Goal: Information Seeking & Learning: Check status

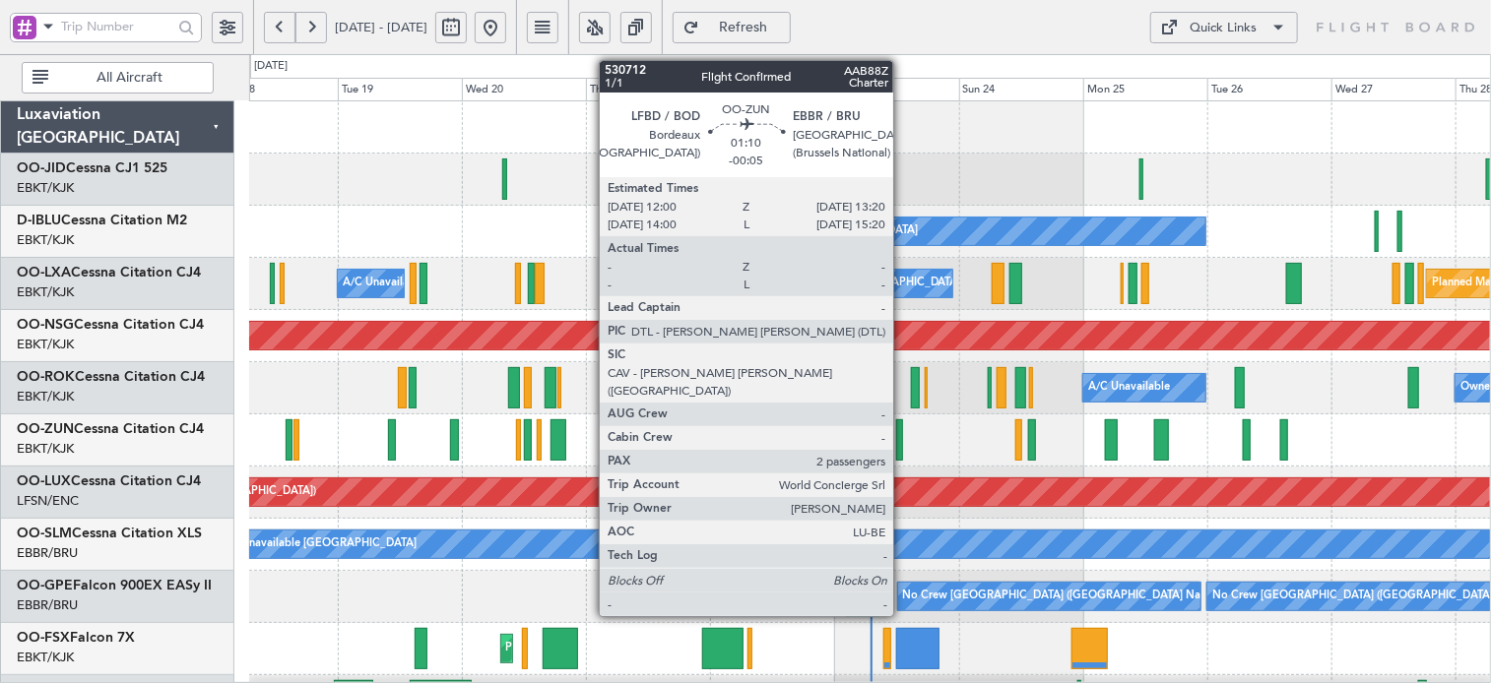
click at [902, 448] on div at bounding box center [900, 439] width 8 height 41
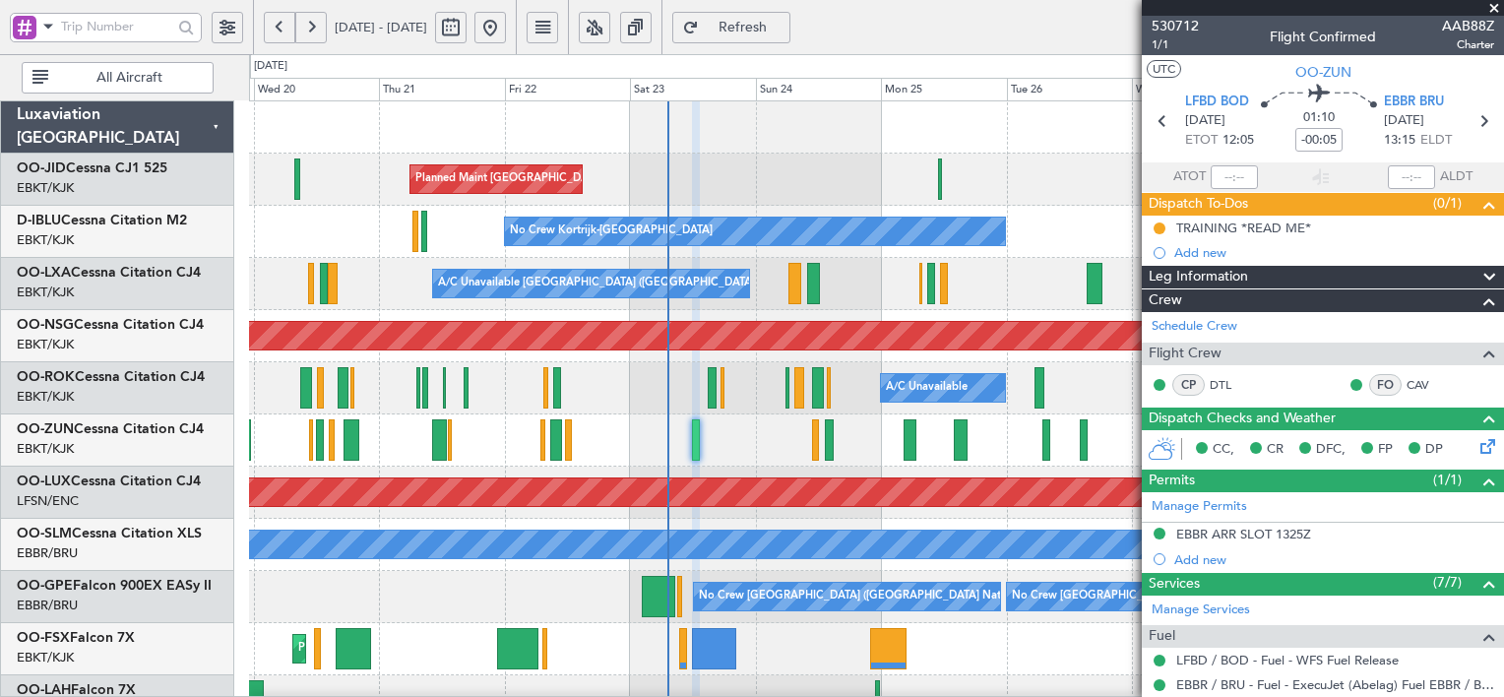
click at [320, 27] on button at bounding box center [311, 28] width 32 height 32
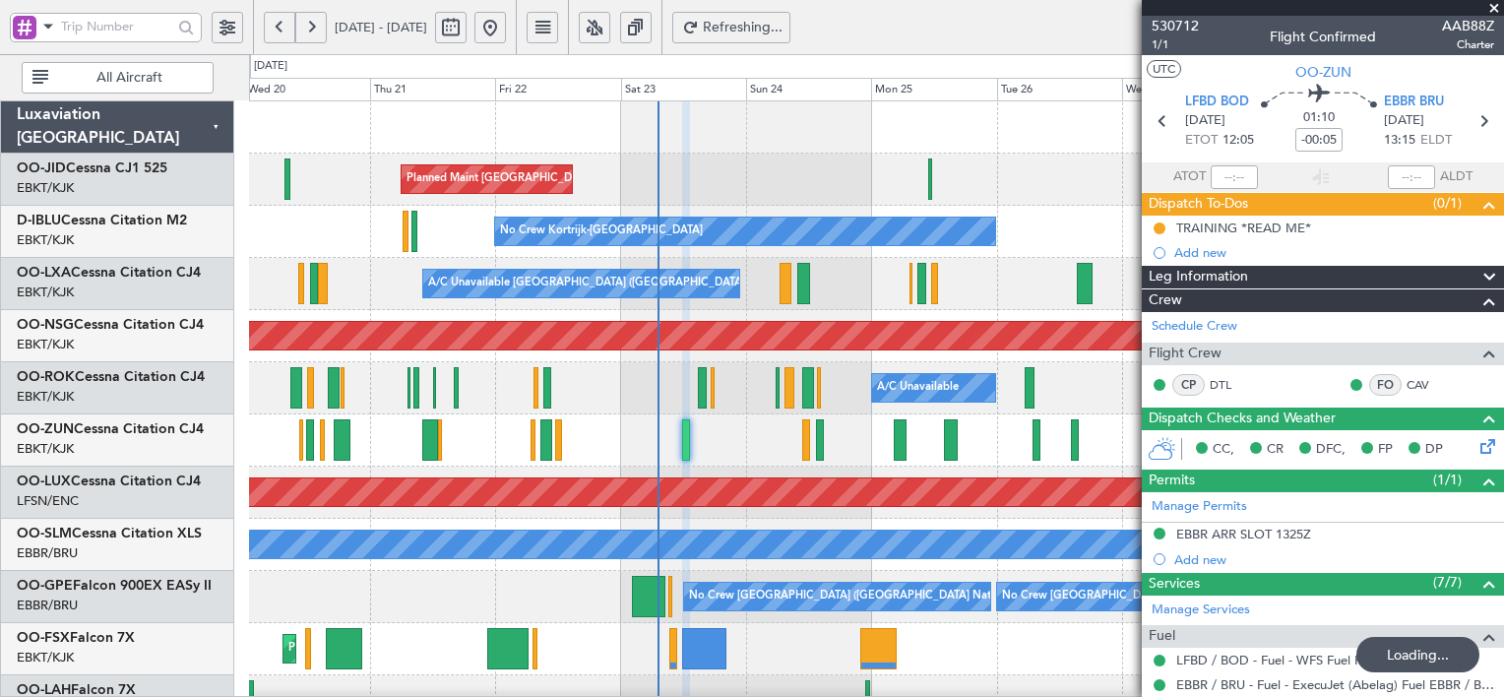
click at [320, 27] on button at bounding box center [311, 28] width 32 height 32
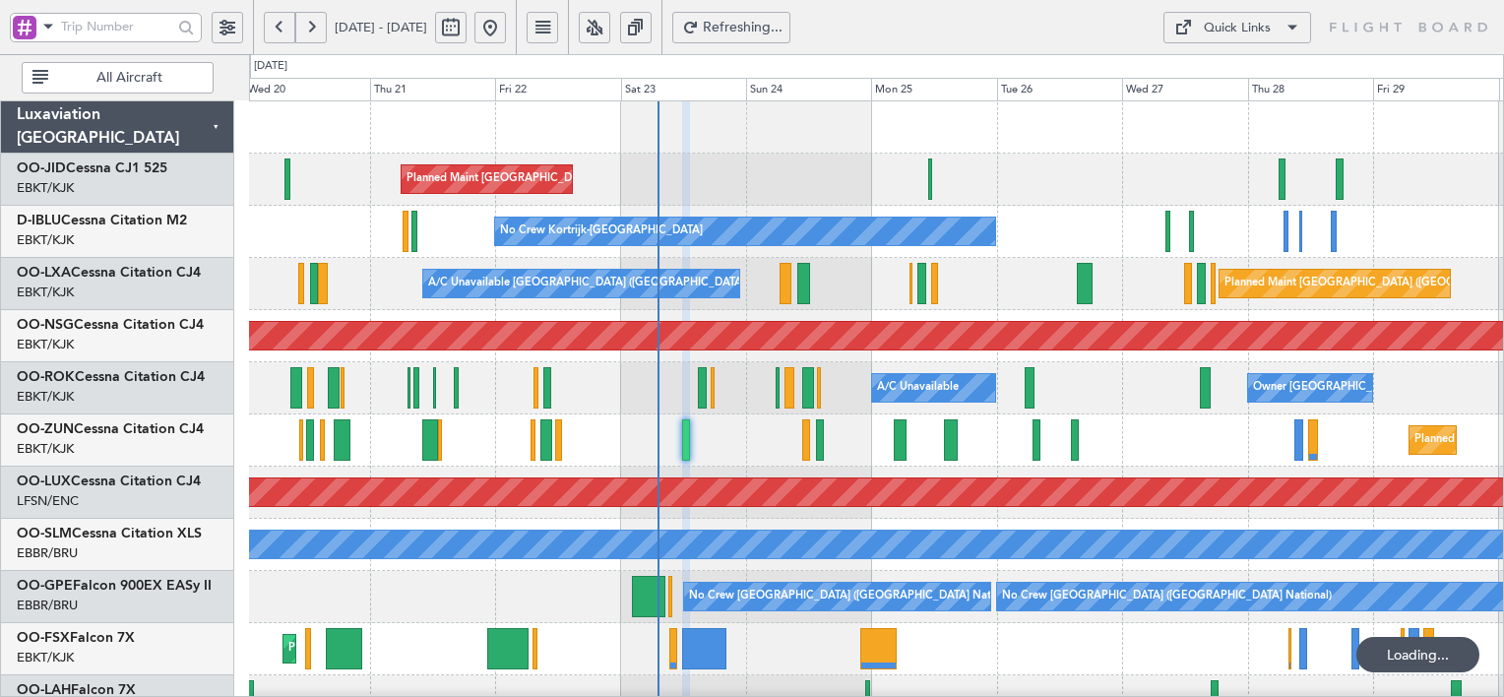
click at [320, 27] on button at bounding box center [311, 28] width 32 height 32
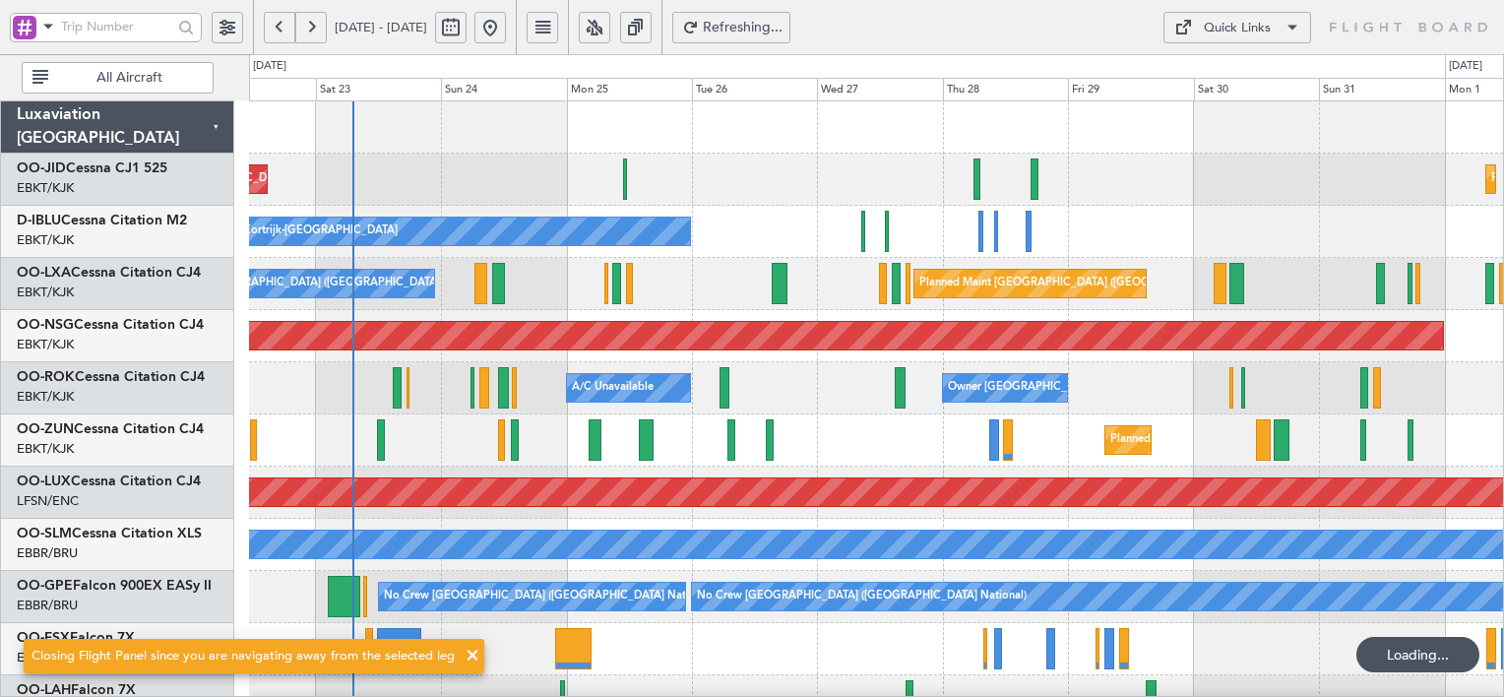
click at [320, 27] on button at bounding box center [311, 28] width 32 height 32
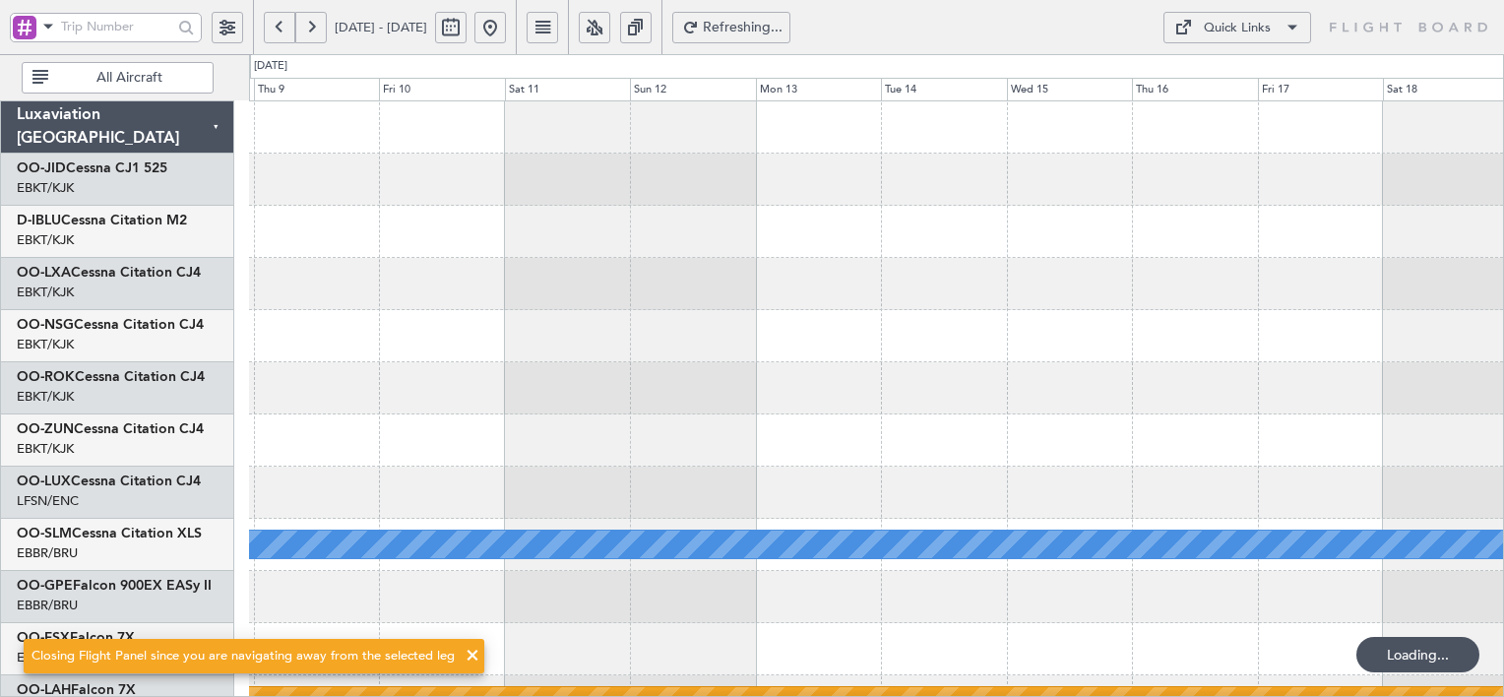
click at [320, 27] on button at bounding box center [311, 28] width 32 height 32
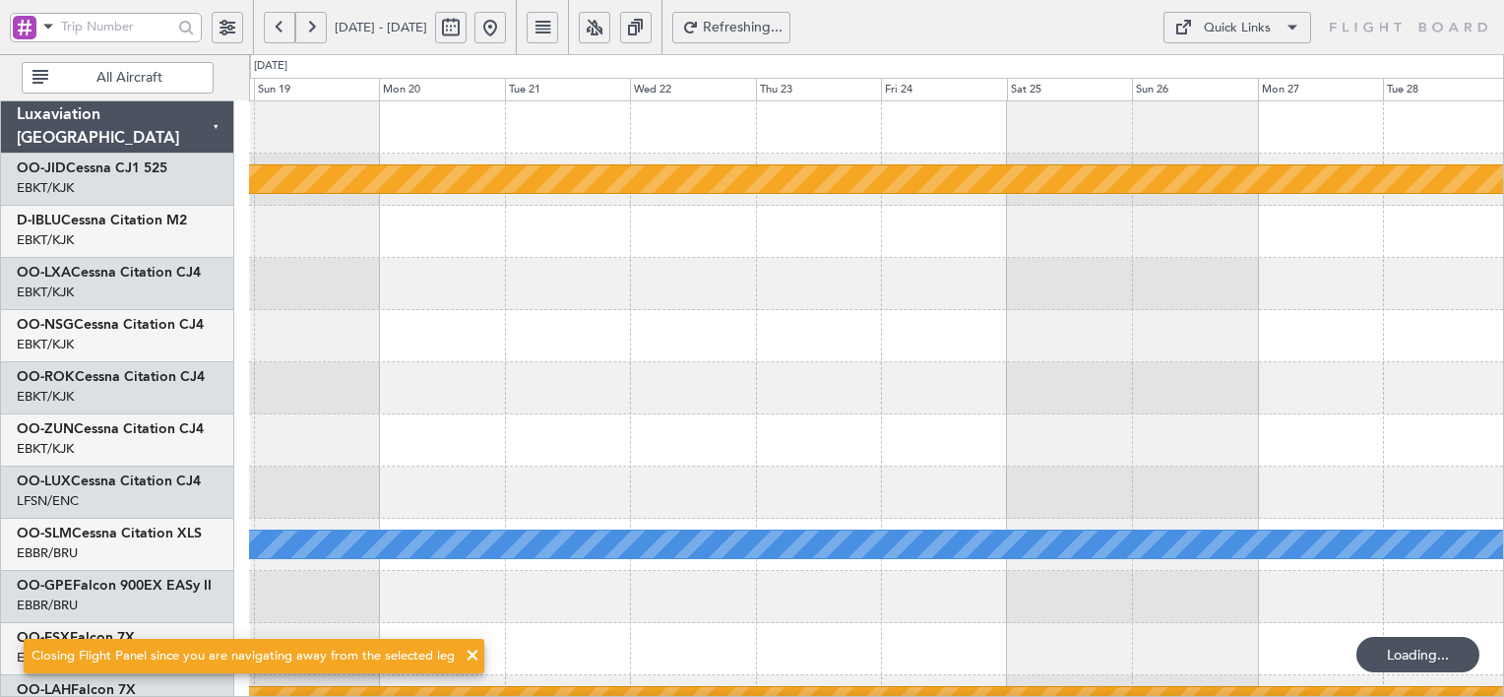
click at [320, 27] on button at bounding box center [311, 28] width 32 height 32
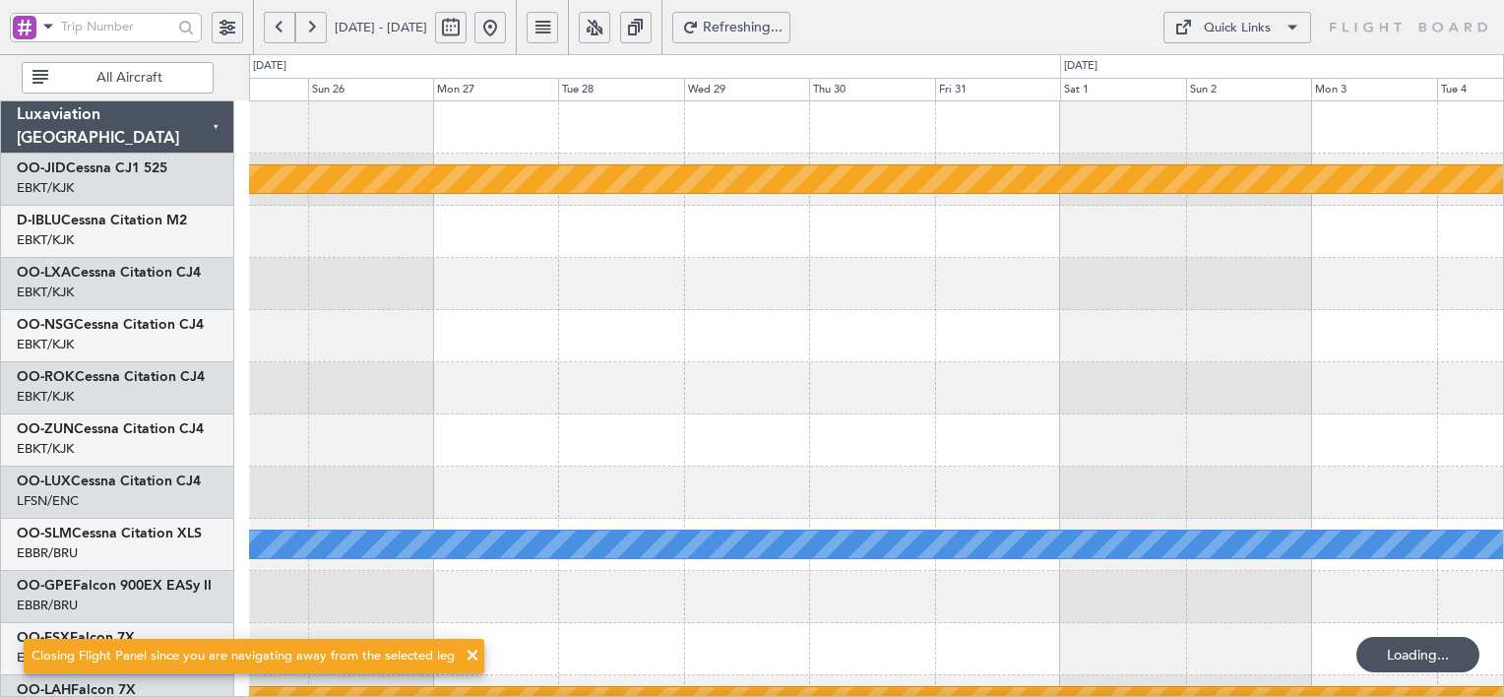
click at [320, 27] on button at bounding box center [311, 28] width 32 height 32
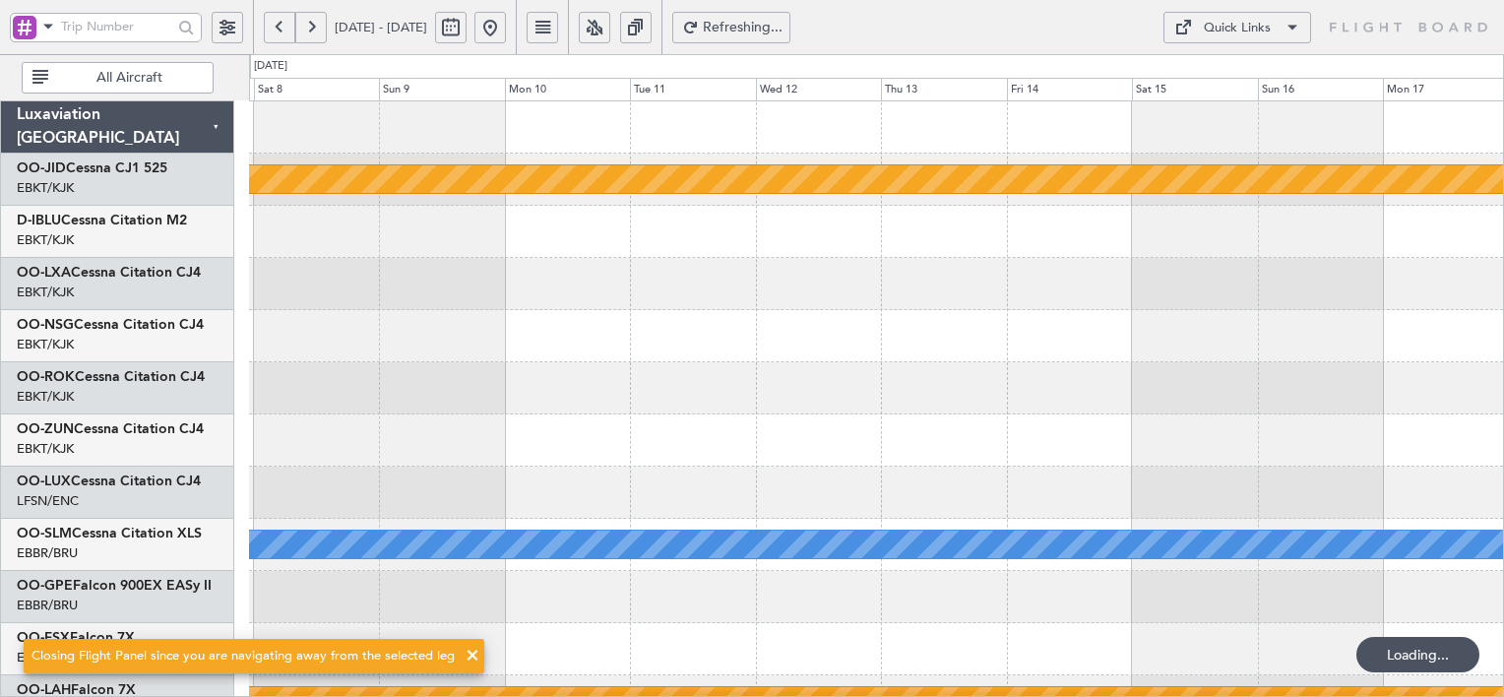
click at [320, 27] on button at bounding box center [311, 28] width 32 height 32
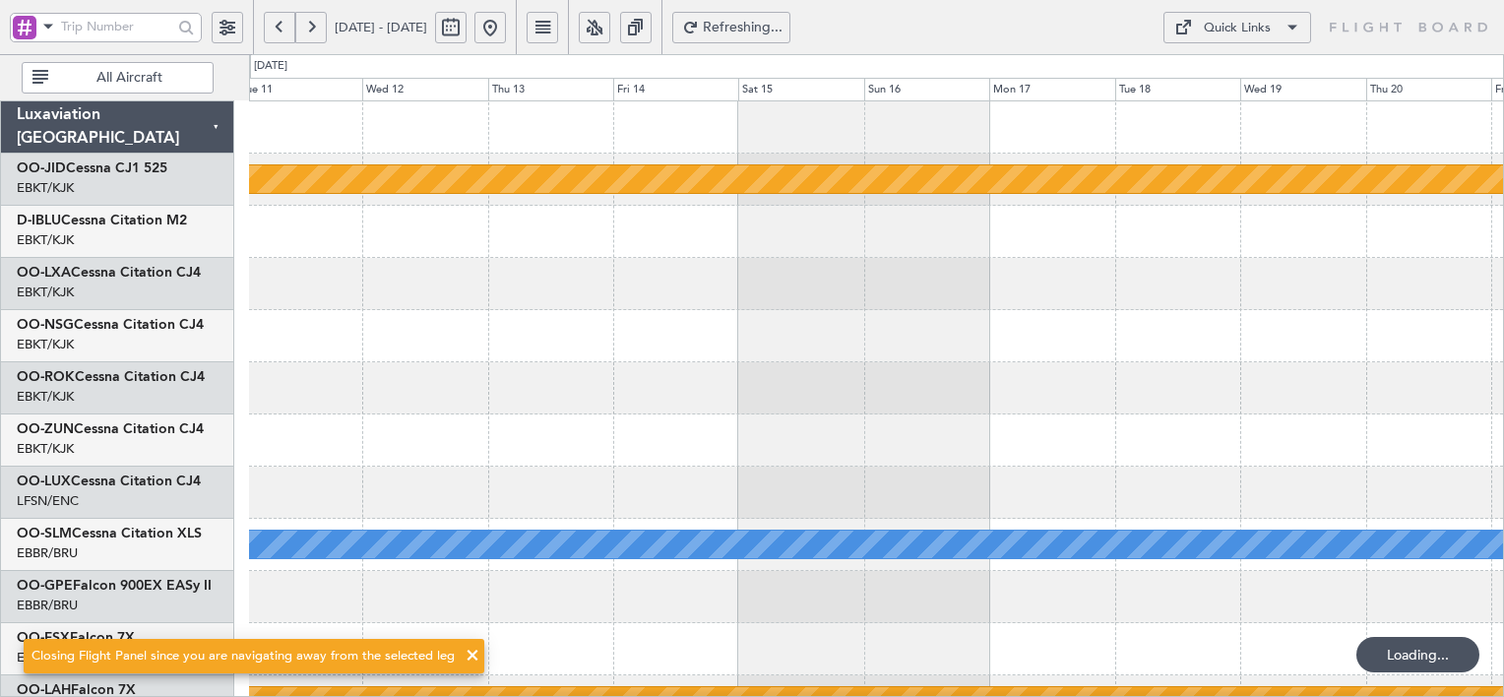
click at [320, 27] on button at bounding box center [311, 28] width 32 height 32
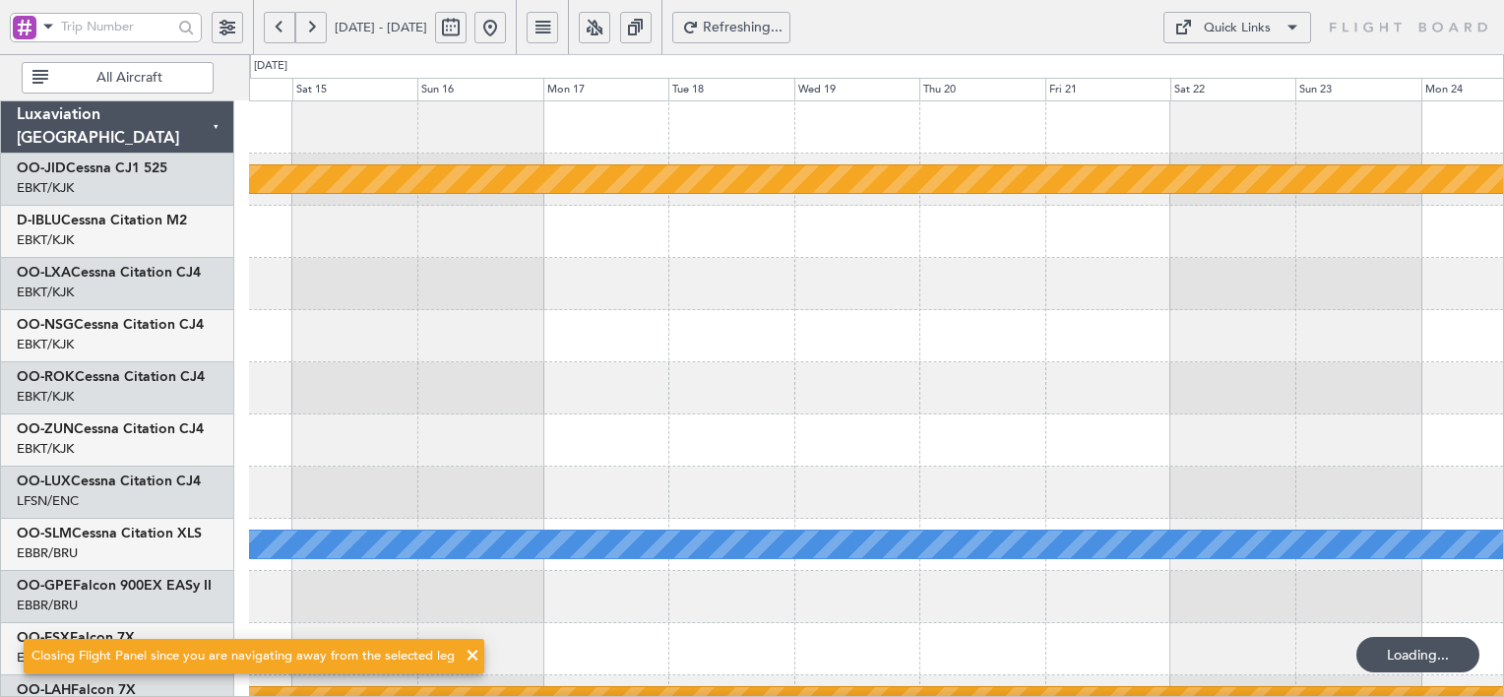
click at [320, 27] on button at bounding box center [311, 28] width 32 height 32
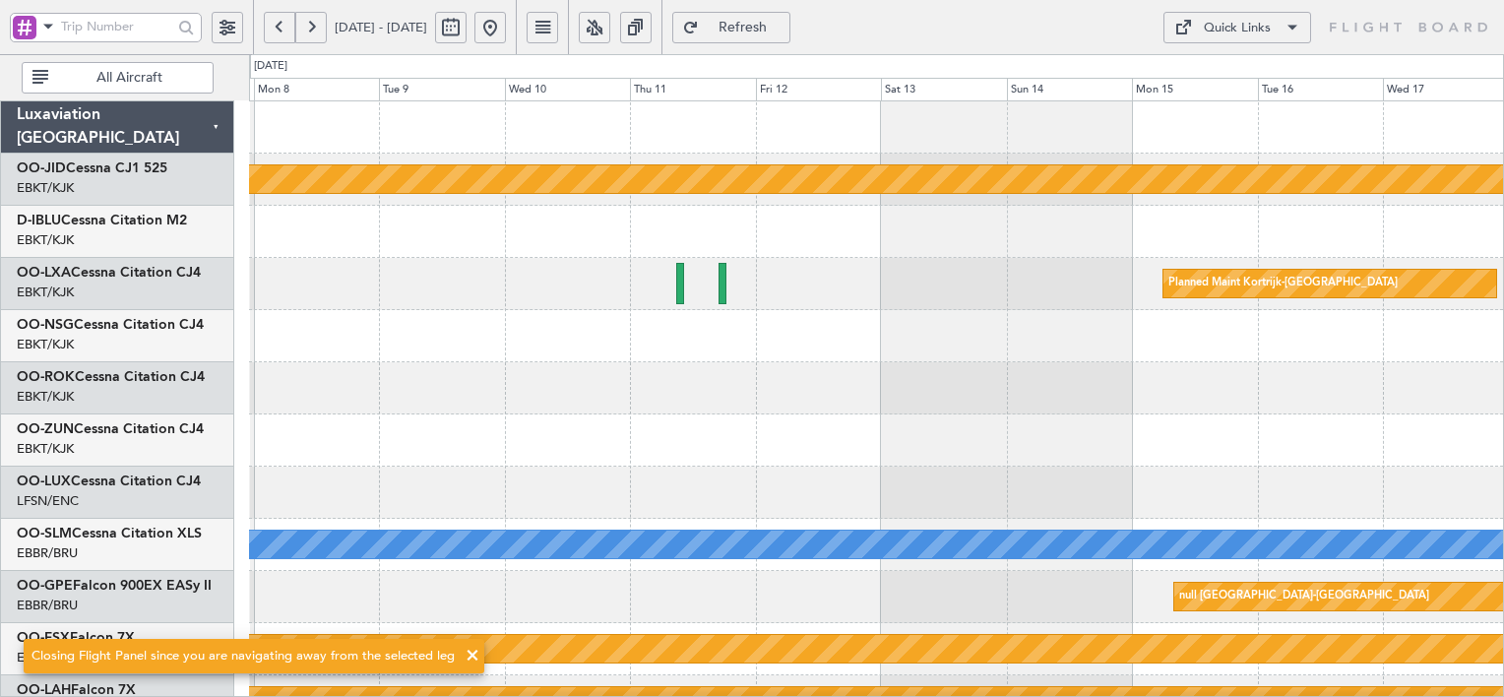
click at [320, 27] on button at bounding box center [311, 28] width 32 height 32
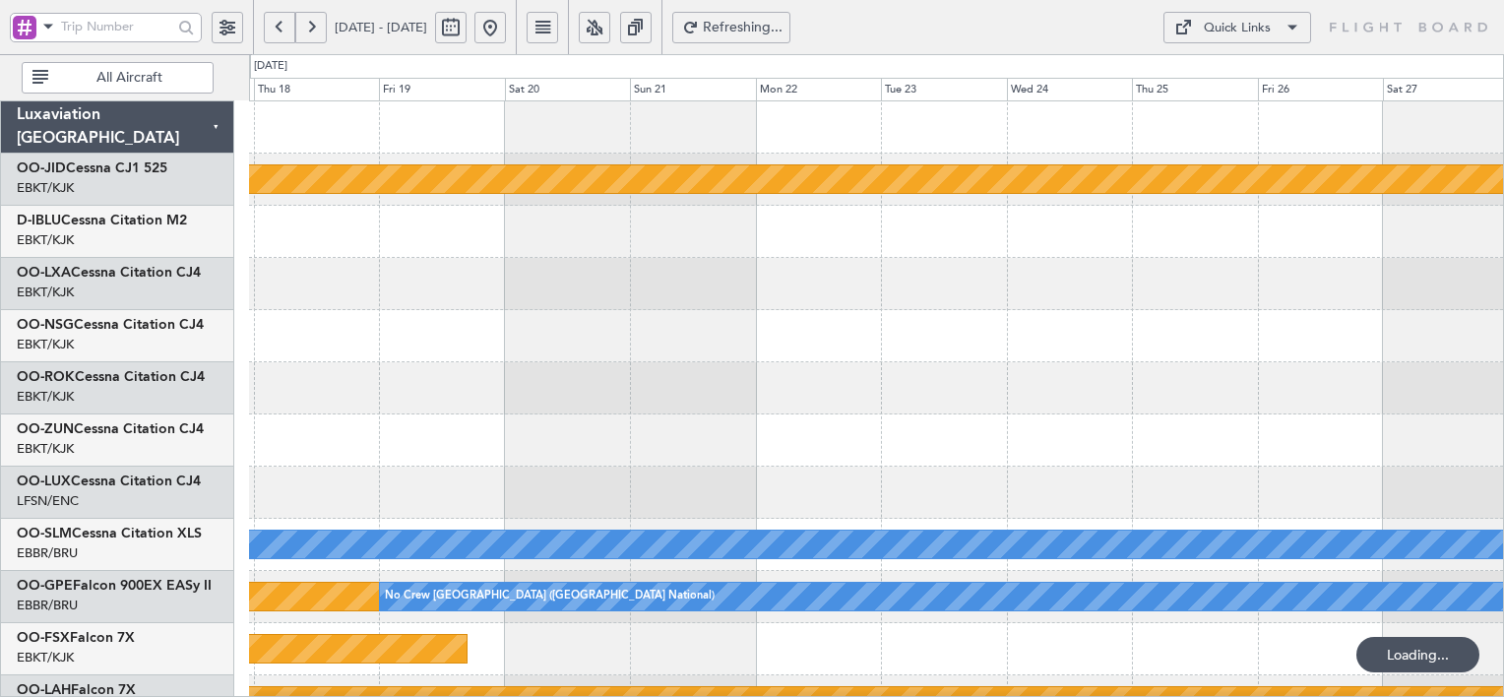
click at [320, 27] on button at bounding box center [311, 28] width 32 height 32
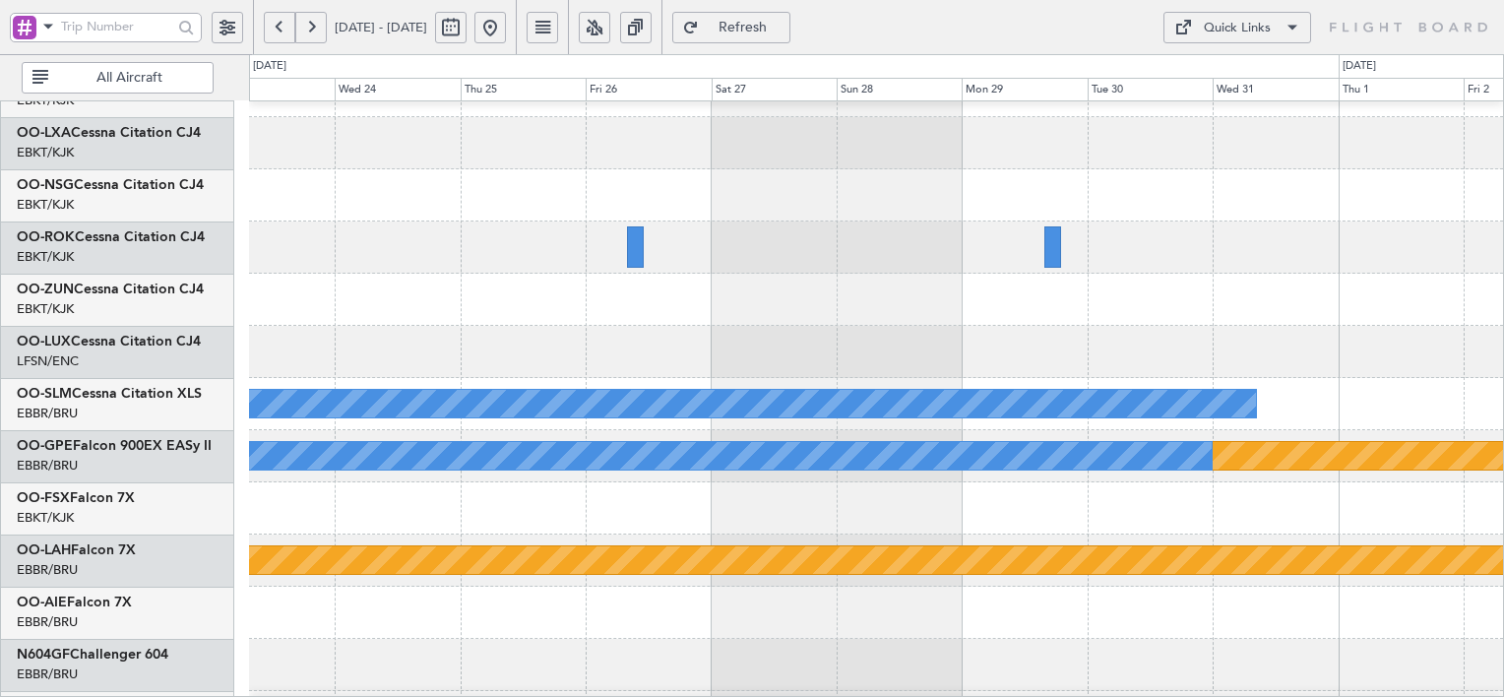
scroll to position [141, 0]
click at [729, 295] on div at bounding box center [876, 300] width 1254 height 52
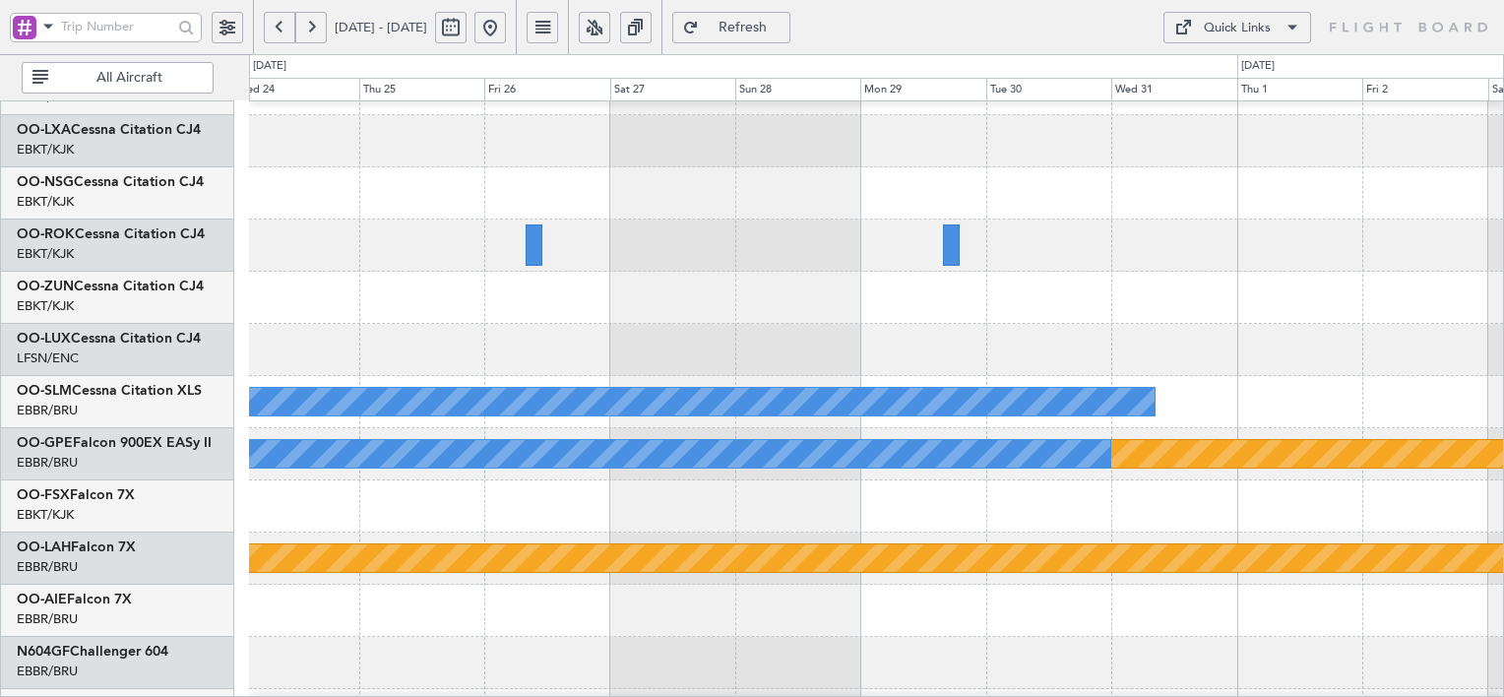
scroll to position [145, 0]
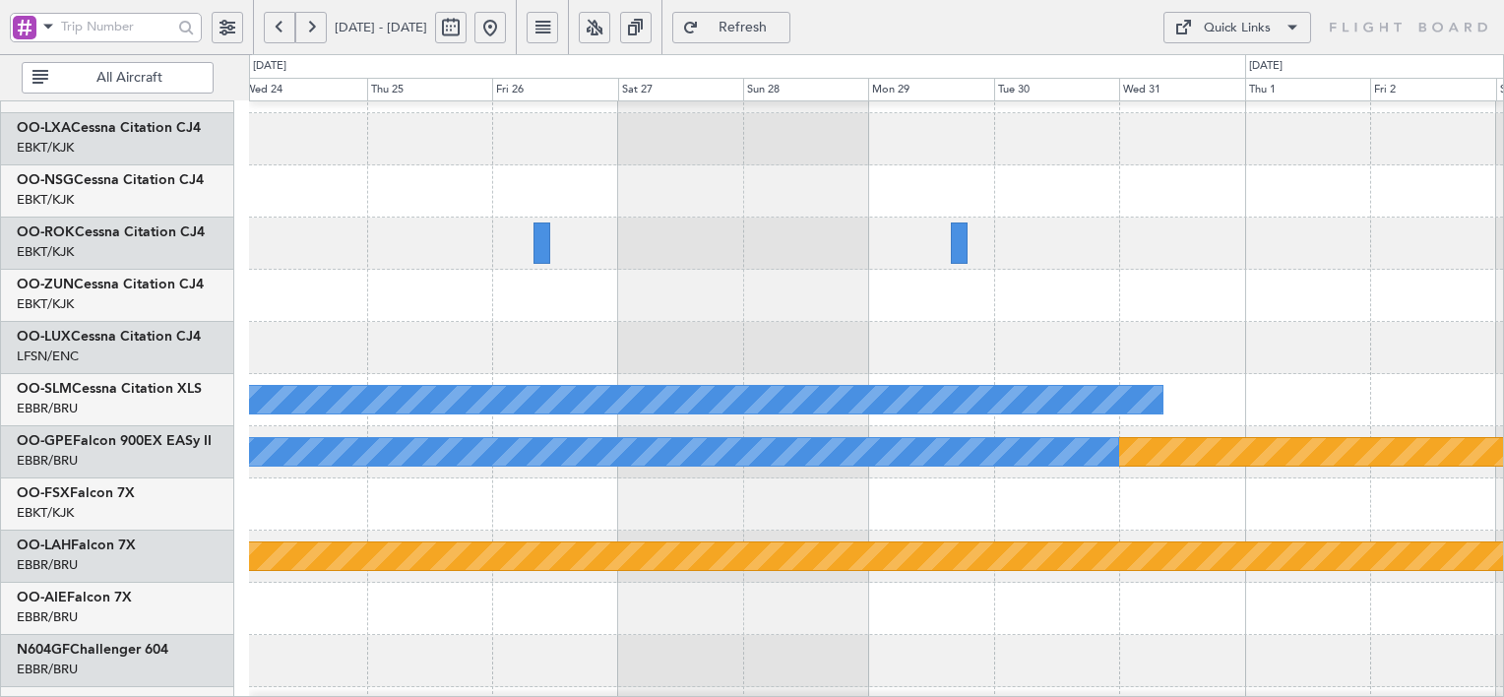
click at [1284, 23] on span at bounding box center [1293, 28] width 24 height 24
click at [1249, 67] on button "Trip Builder" at bounding box center [1239, 74] width 148 height 47
click at [506, 22] on button at bounding box center [491, 28] width 32 height 32
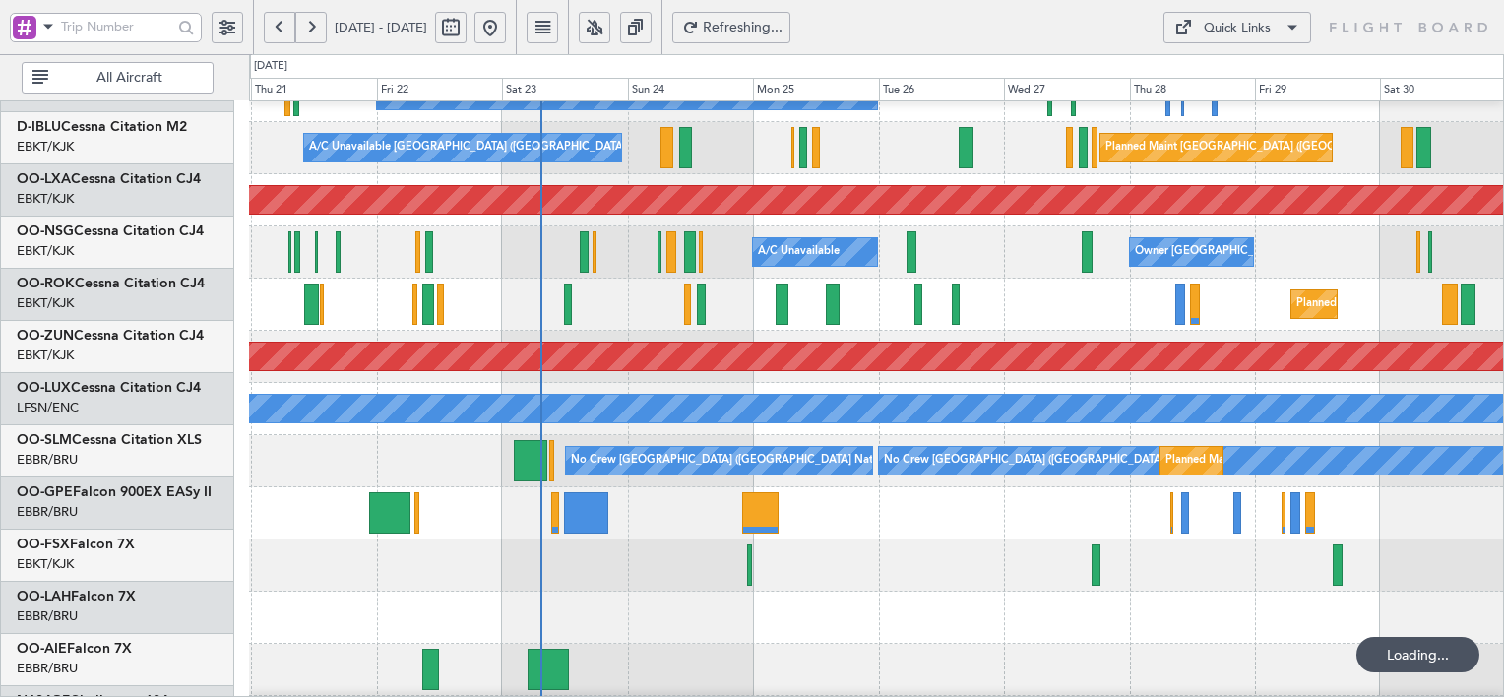
scroll to position [136, 0]
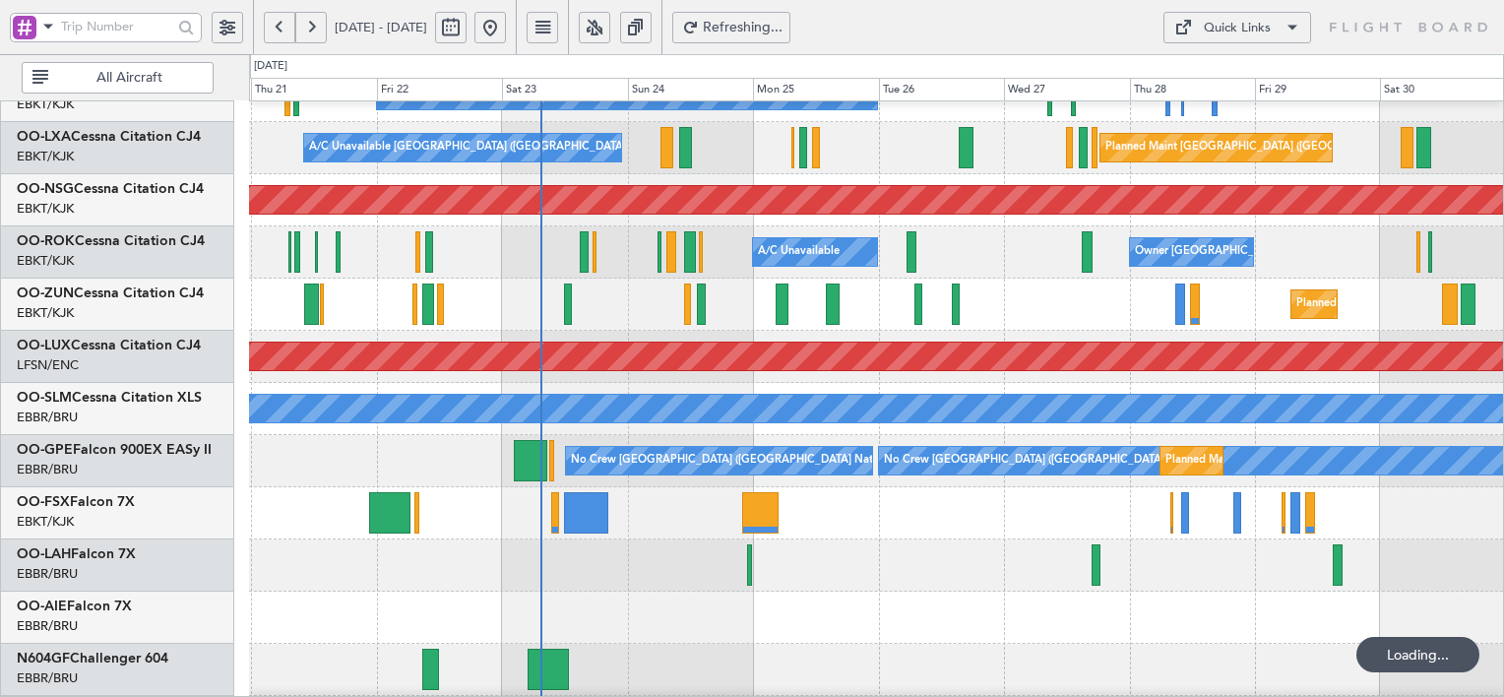
click at [647, 574] on div "Planned Maint [PERSON_NAME]-[GEOGRAPHIC_DATA][PERSON_NAME] ([GEOGRAPHIC_DATA][P…" at bounding box center [876, 566] width 1254 height 52
click at [1267, 20] on div "Quick Links" at bounding box center [1237, 29] width 67 height 20
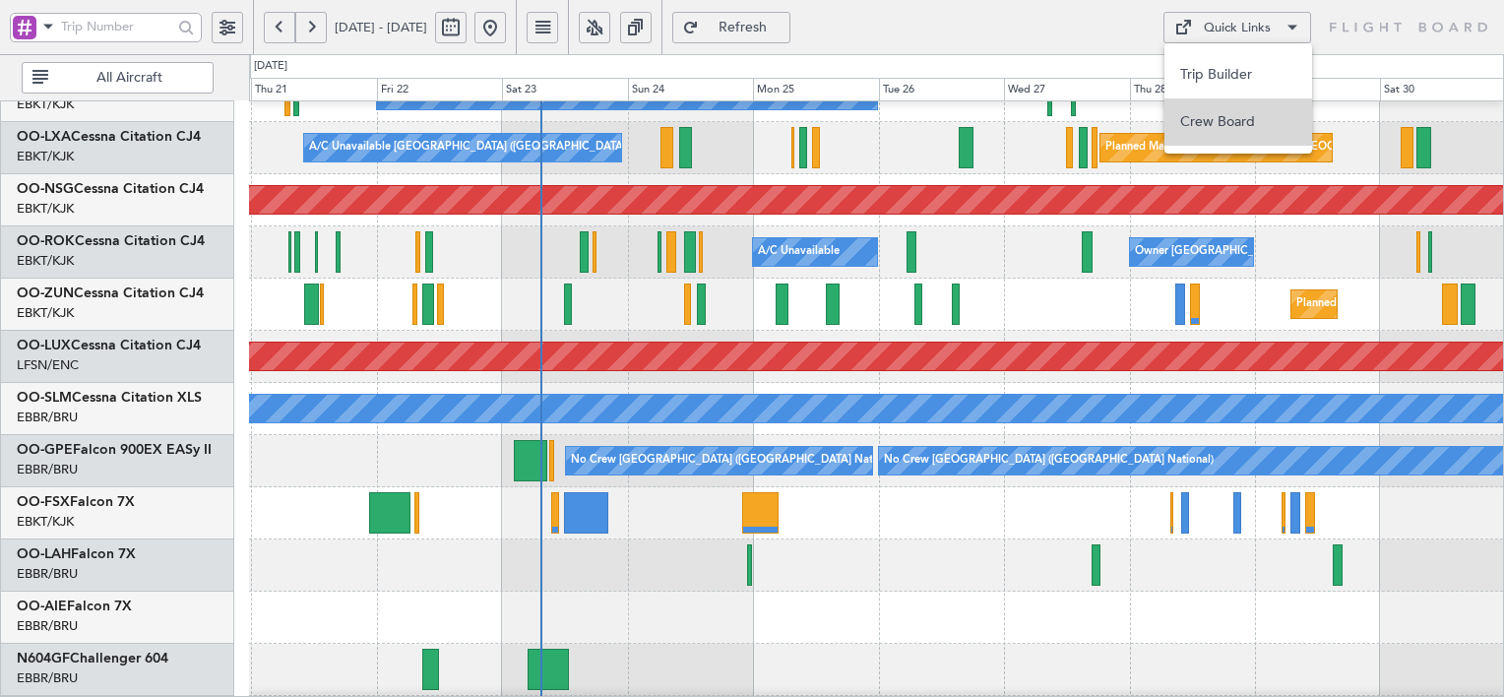
click at [1255, 120] on button "Crew Board" at bounding box center [1239, 121] width 148 height 47
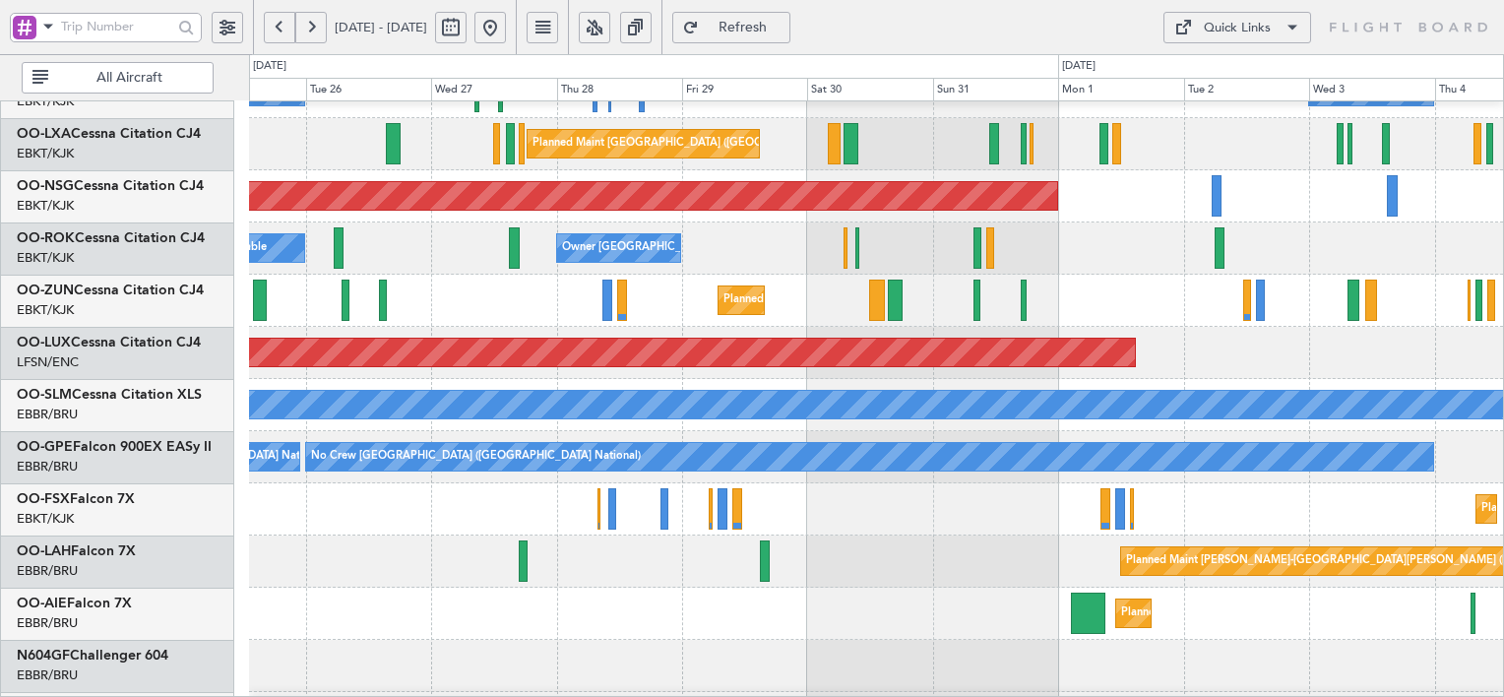
click at [114, 363] on div "No Crew Kortrijk-[GEOGRAPHIC_DATA] No Crew [GEOGRAPHIC_DATA] (Brussels National…" at bounding box center [752, 375] width 1504 height 643
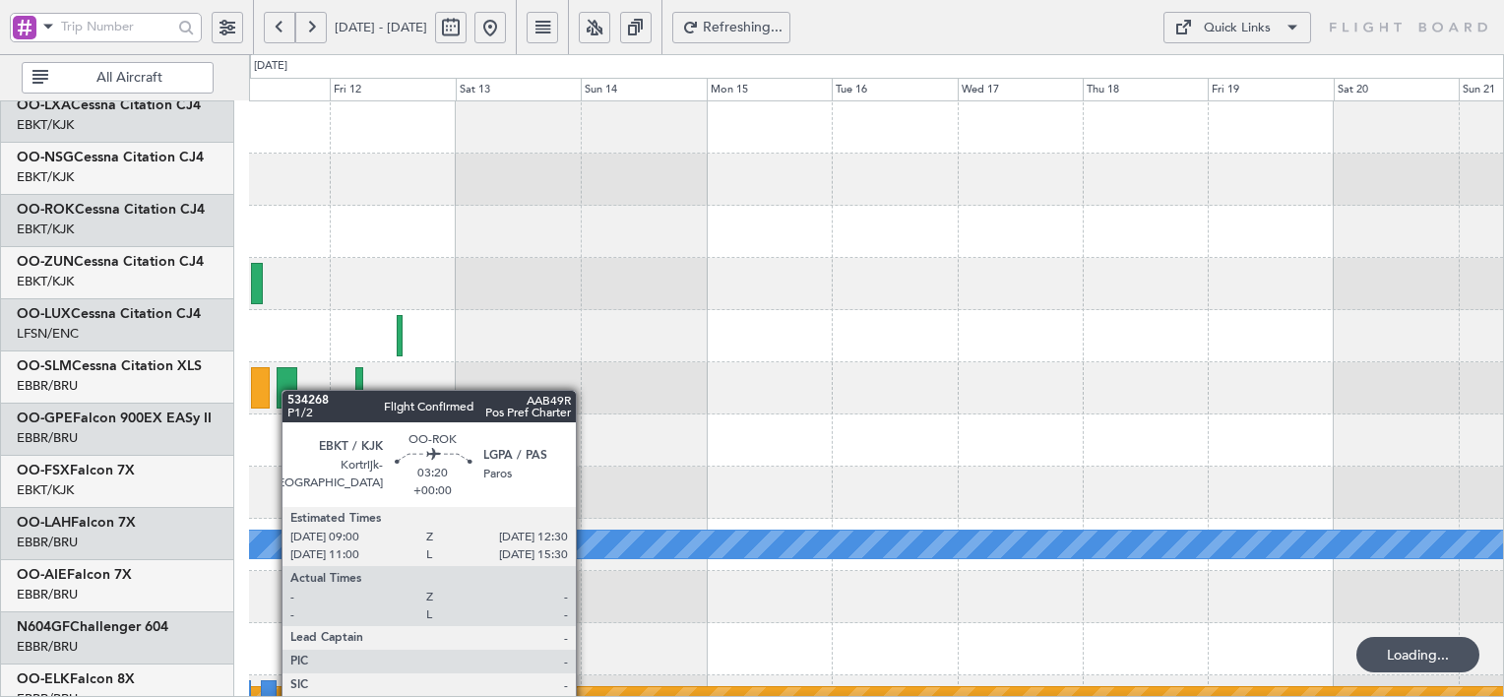
scroll to position [0, 0]
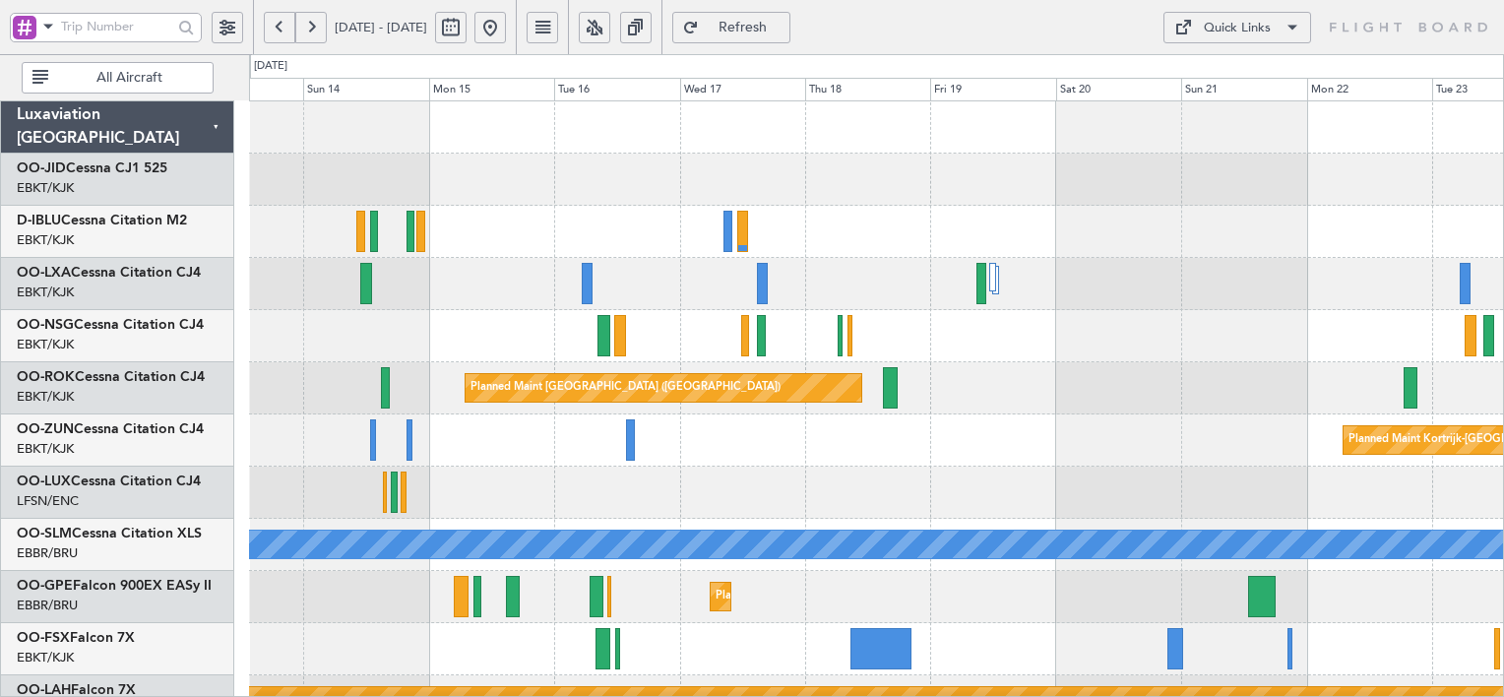
click at [1248, 26] on div "Quick Links" at bounding box center [1237, 29] width 67 height 20
click at [1222, 72] on button "Trip Builder" at bounding box center [1239, 74] width 148 height 47
click at [93, 161] on link "OO-JID Cessna CJ1 525" at bounding box center [92, 168] width 151 height 14
click at [147, 172] on link "OO-JID Cessna CJ1 525" at bounding box center [92, 168] width 151 height 14
click at [784, 27] on span "Refresh" at bounding box center [743, 28] width 81 height 14
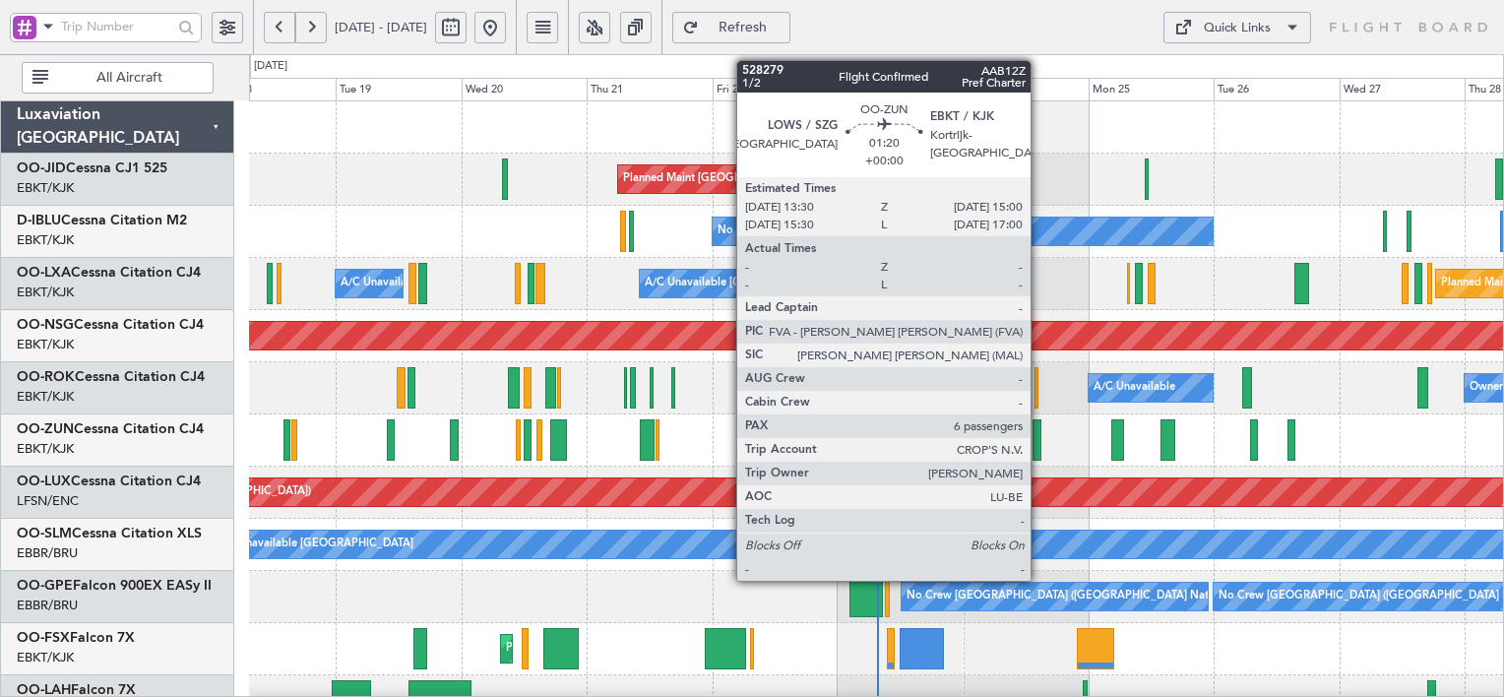
click at [1040, 441] on div at bounding box center [1037, 439] width 8 height 41
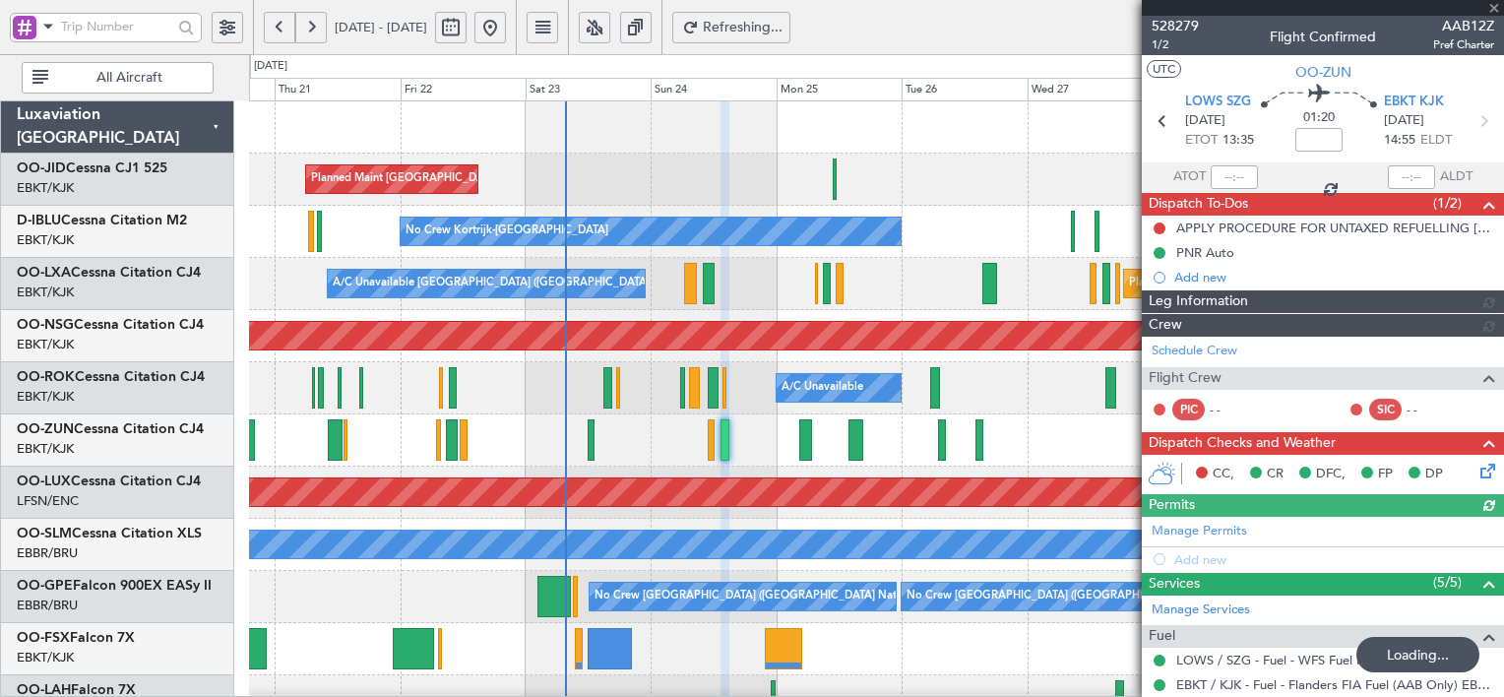
click at [1170, 27] on span "528279" at bounding box center [1175, 26] width 47 height 21
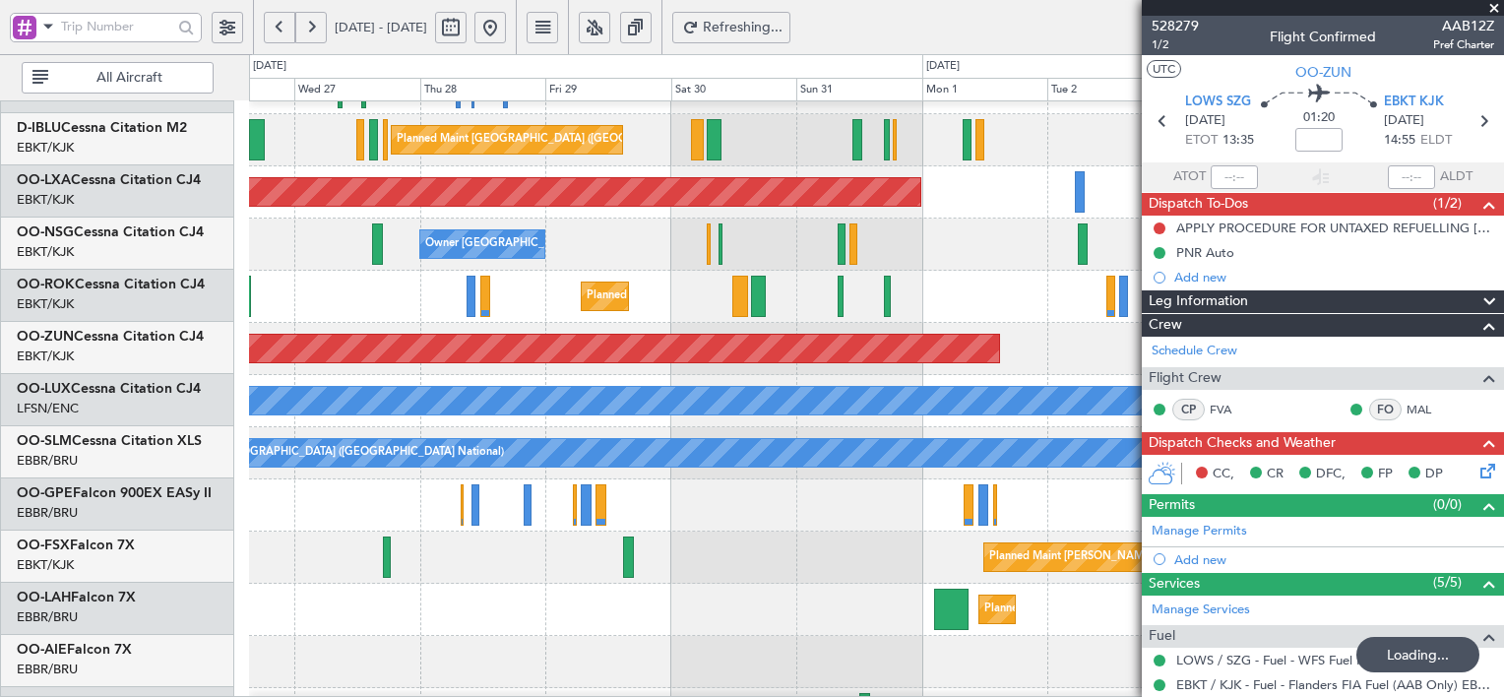
scroll to position [137, 0]
